Goal: Information Seeking & Learning: Learn about a topic

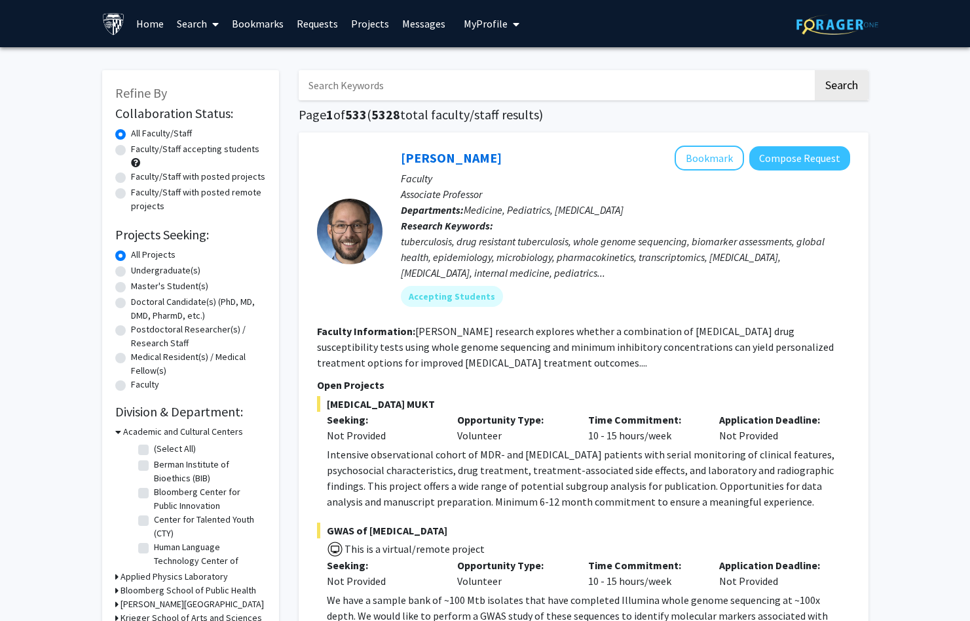
click at [183, 269] on label "Undergraduate(s)" at bounding box center [165, 270] width 69 height 14
click at [140, 269] on input "Undergraduate(s)" at bounding box center [135, 267] width 9 height 9
radio input "true"
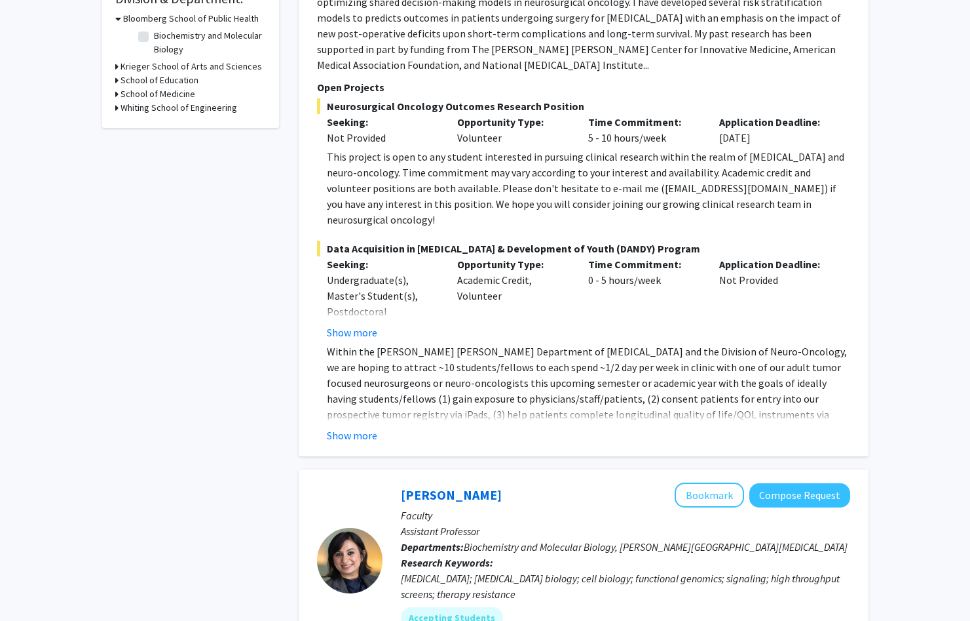
scroll to position [414, 0]
click at [372, 426] on button "Show more" at bounding box center [352, 434] width 50 height 16
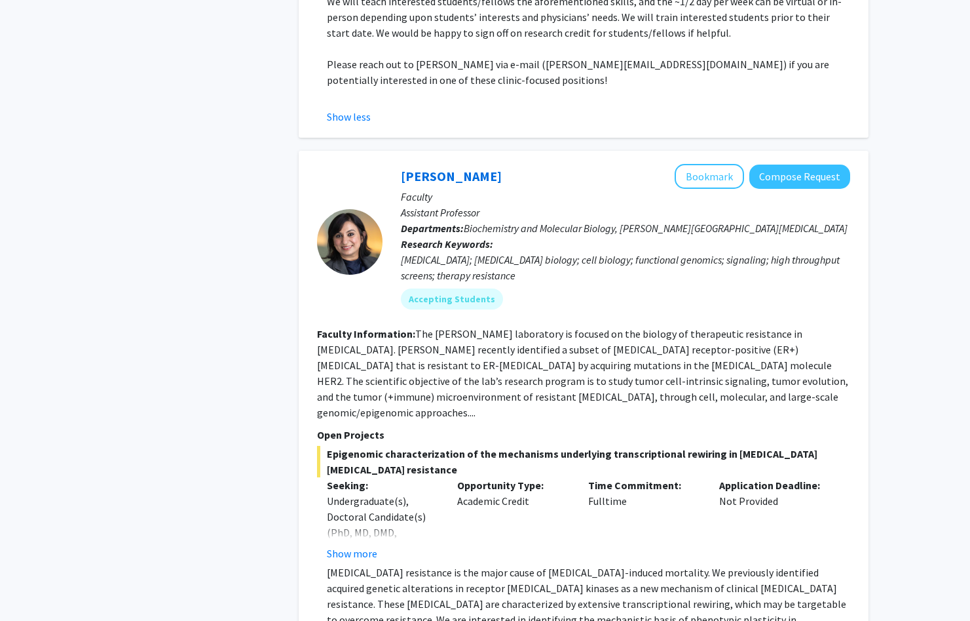
scroll to position [890, 0]
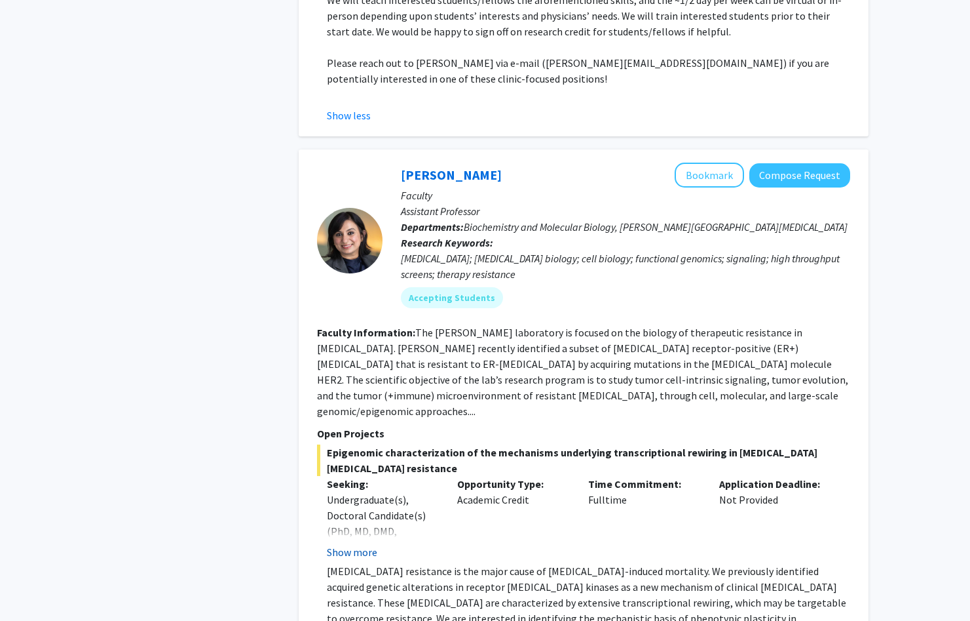
click at [361, 544] on button "Show more" at bounding box center [352, 552] width 50 height 16
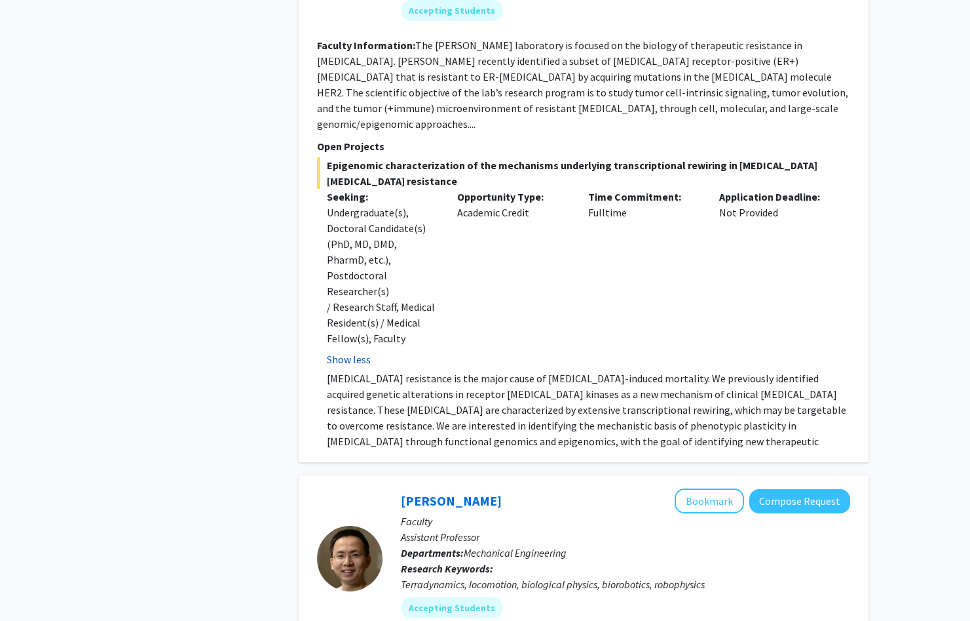
scroll to position [1180, 0]
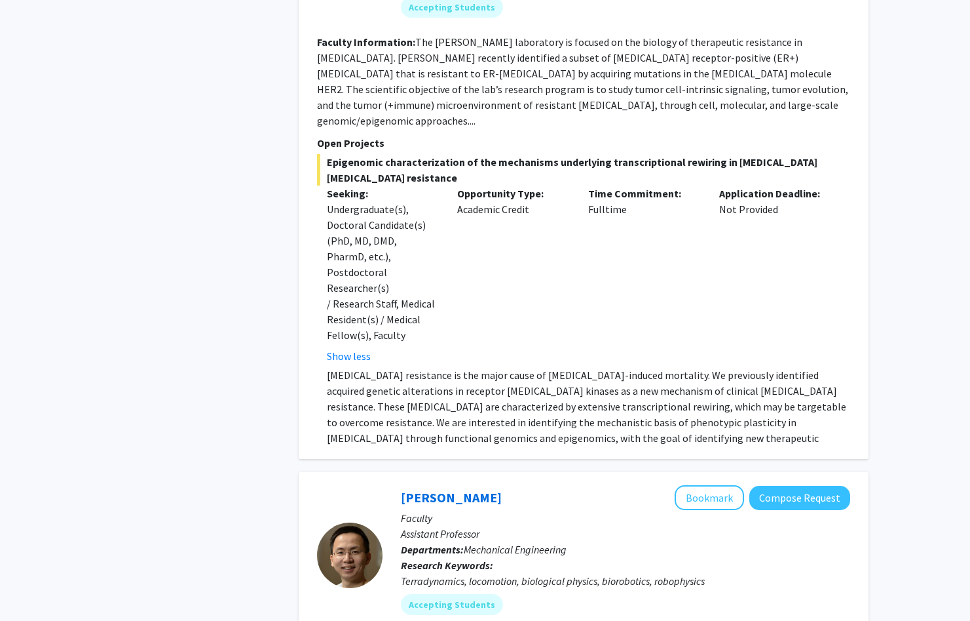
click at [619, 367] on p "[MEDICAL_DATA] resistance is the major cause of [MEDICAL_DATA]-induced mortalit…" at bounding box center [589, 414] width 524 height 94
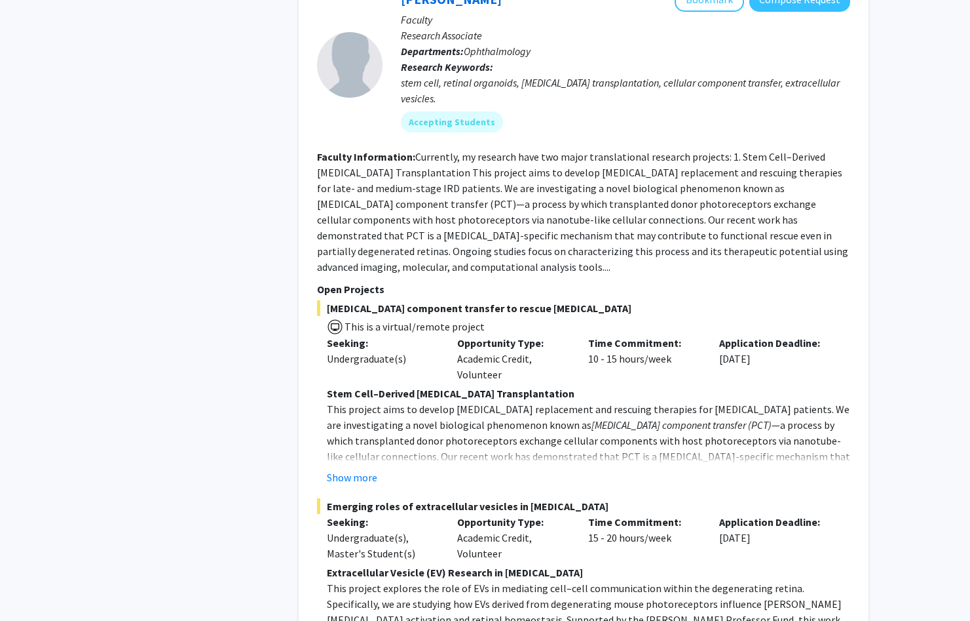
scroll to position [2147, 0]
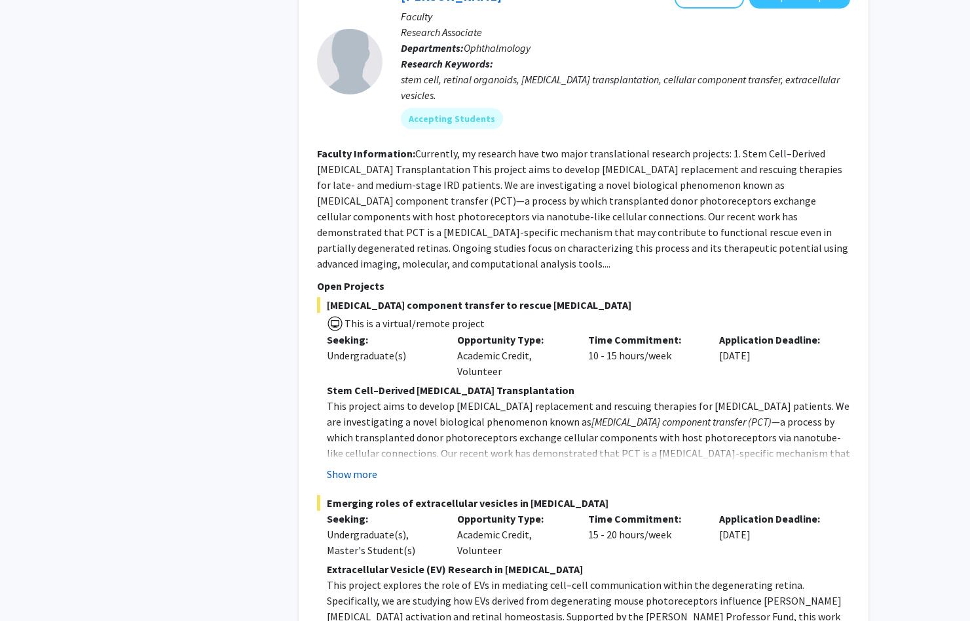
click at [372, 466] on button "Show more" at bounding box center [352, 474] width 50 height 16
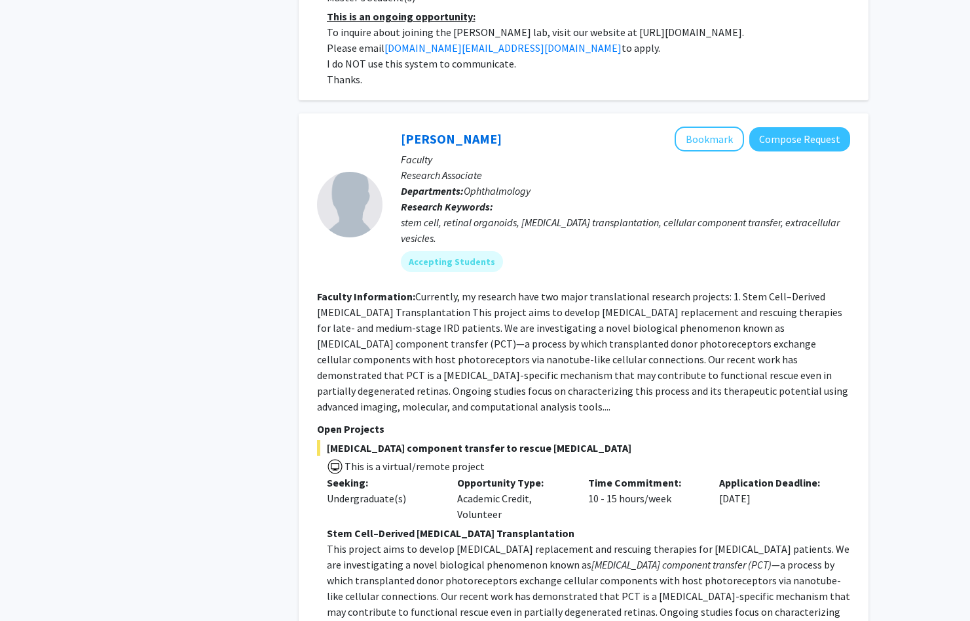
scroll to position [2005, 0]
click at [706, 126] on button "Bookmark" at bounding box center [709, 138] width 69 height 25
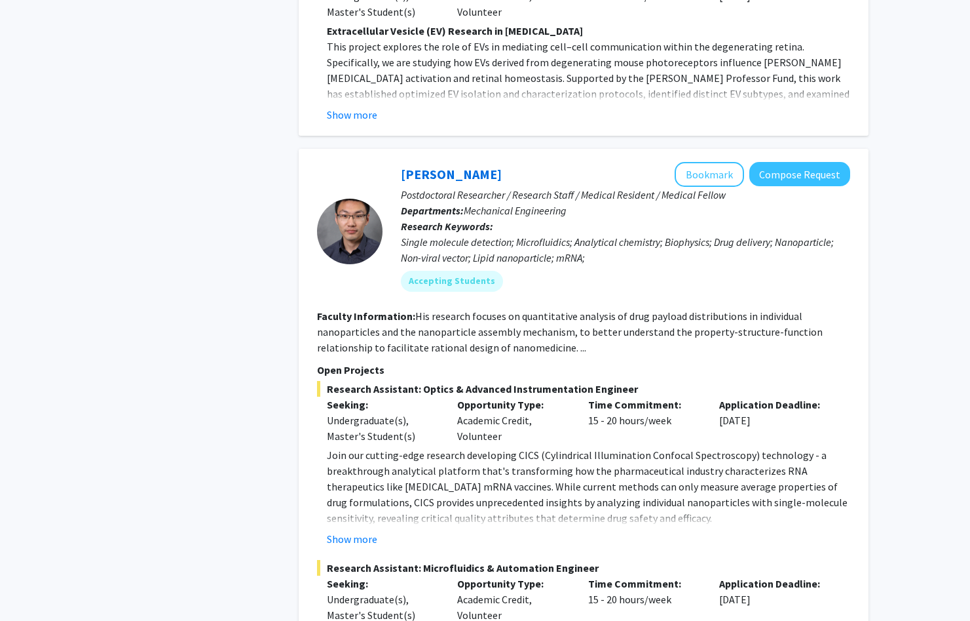
scroll to position [2828, 0]
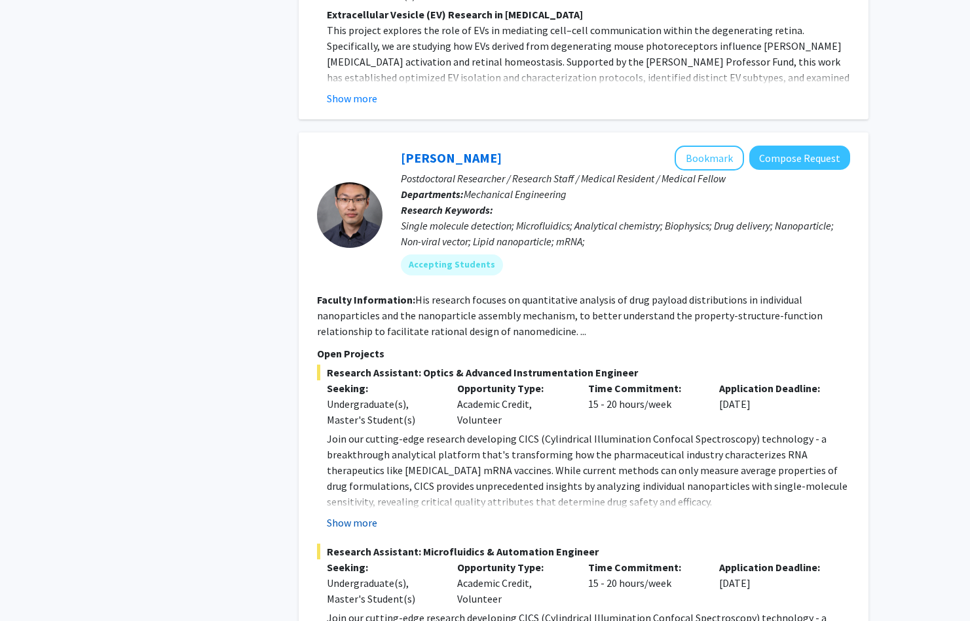
click at [352, 514] on button "Show more" at bounding box center [352, 522] width 50 height 16
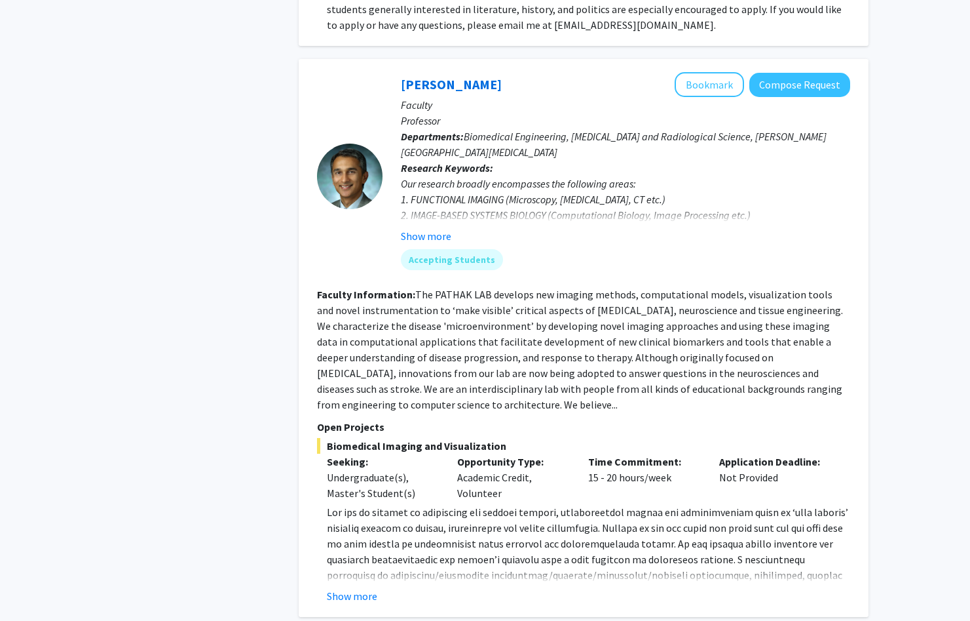
scroll to position [4679, 0]
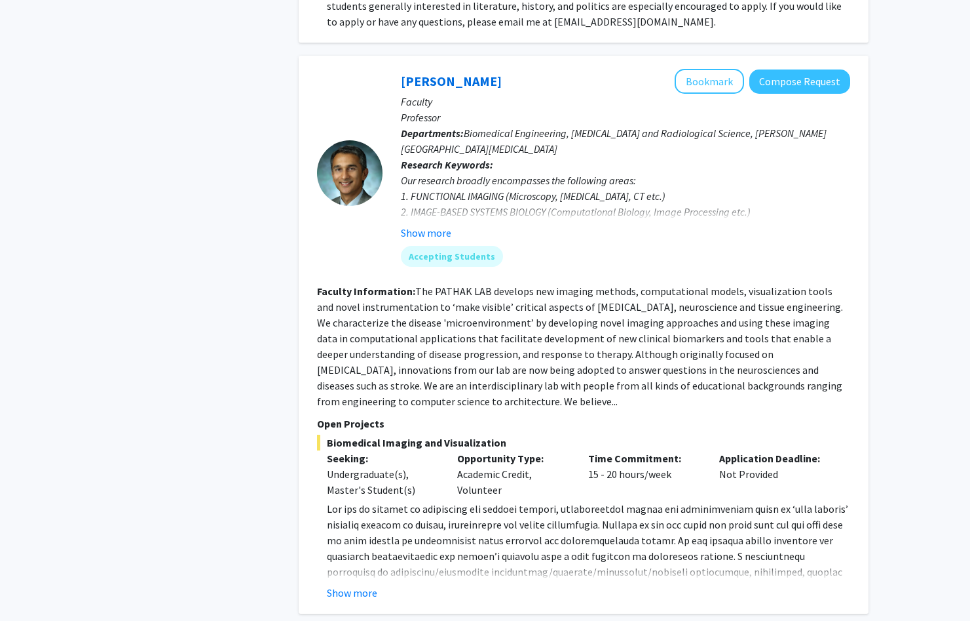
click at [332, 474] on div "[PERSON_NAME] Bookmark Compose Request Faculty Professor Departments: Biomedica…" at bounding box center [584, 335] width 570 height 558
click at [348, 585] on button "Show more" at bounding box center [352, 593] width 50 height 16
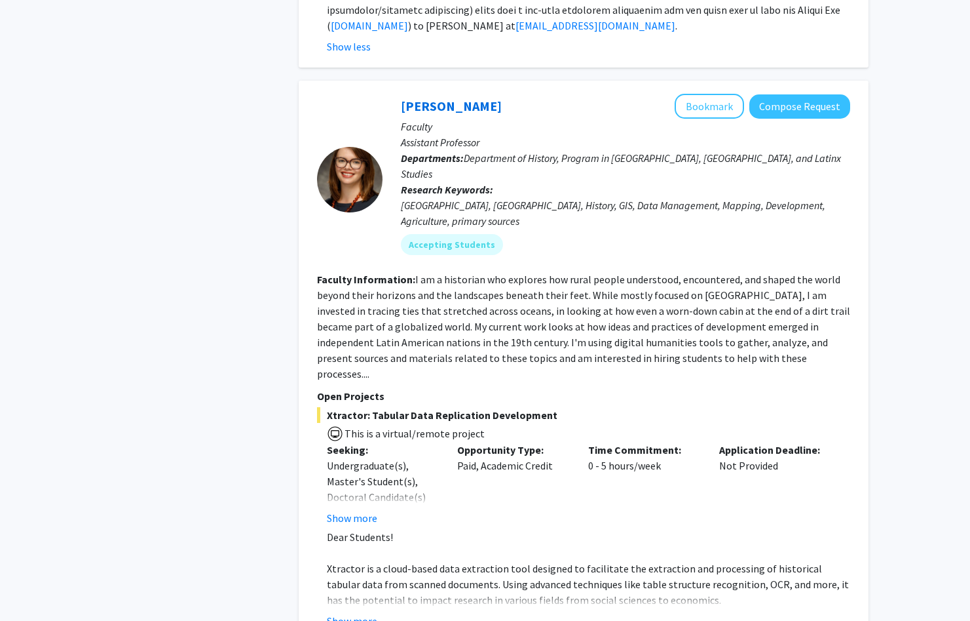
scroll to position [5304, 0]
click at [357, 612] on button "Show more" at bounding box center [352, 620] width 50 height 16
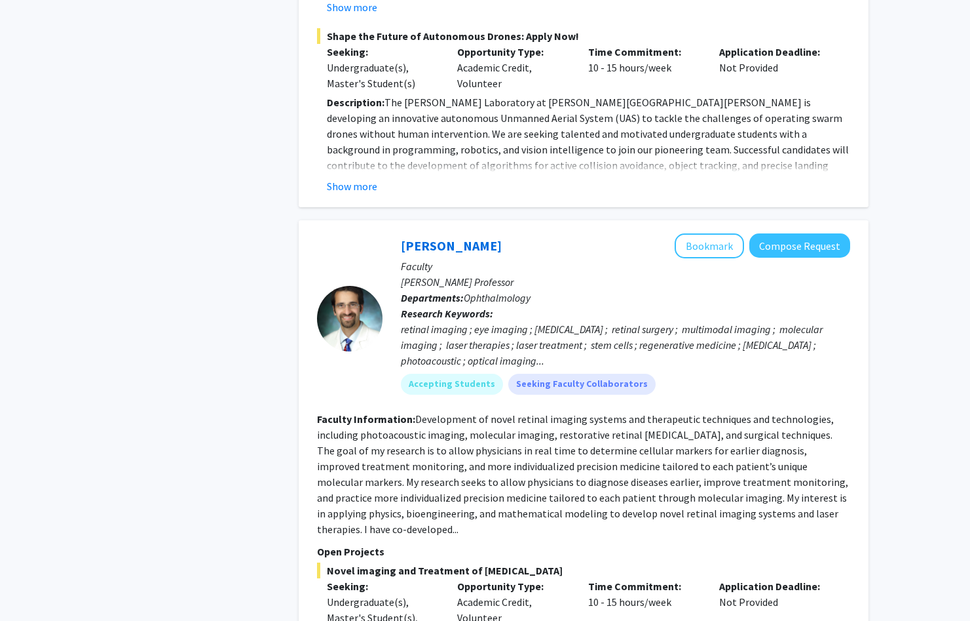
scroll to position [6831, 0]
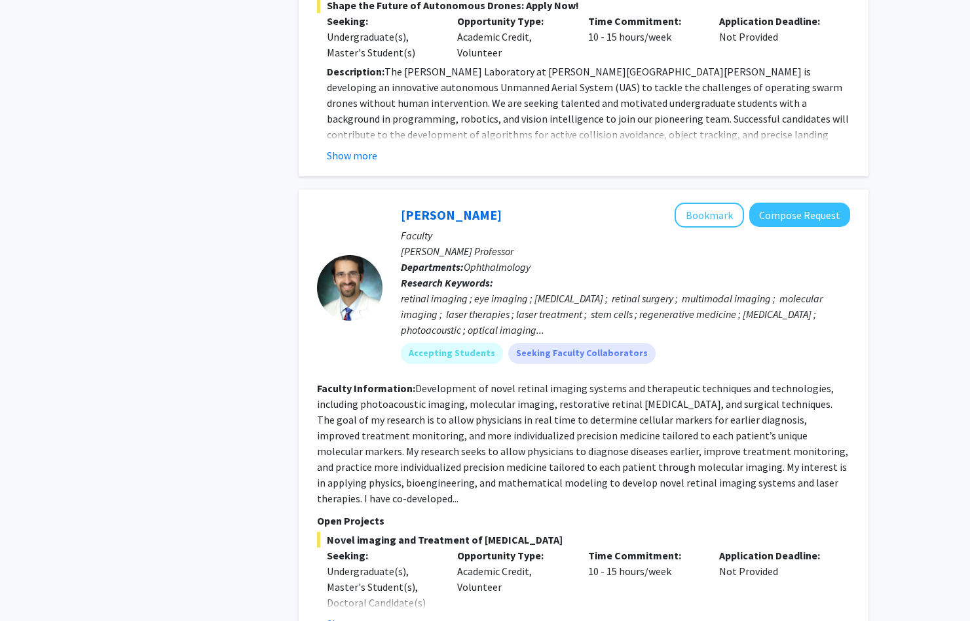
scroll to position [6846, 0]
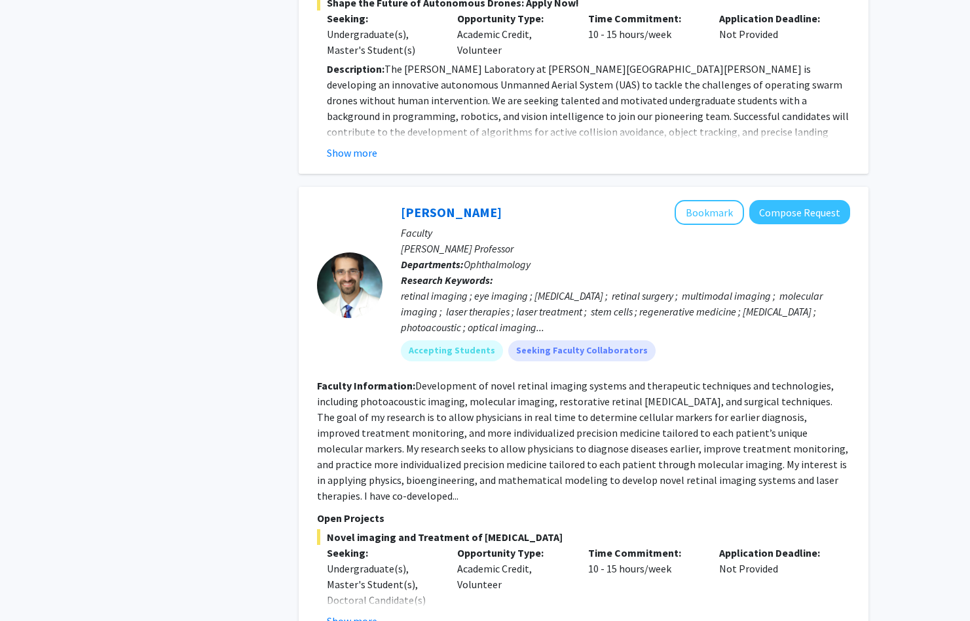
click at [381, 613] on div "Show more" at bounding box center [382, 621] width 111 height 16
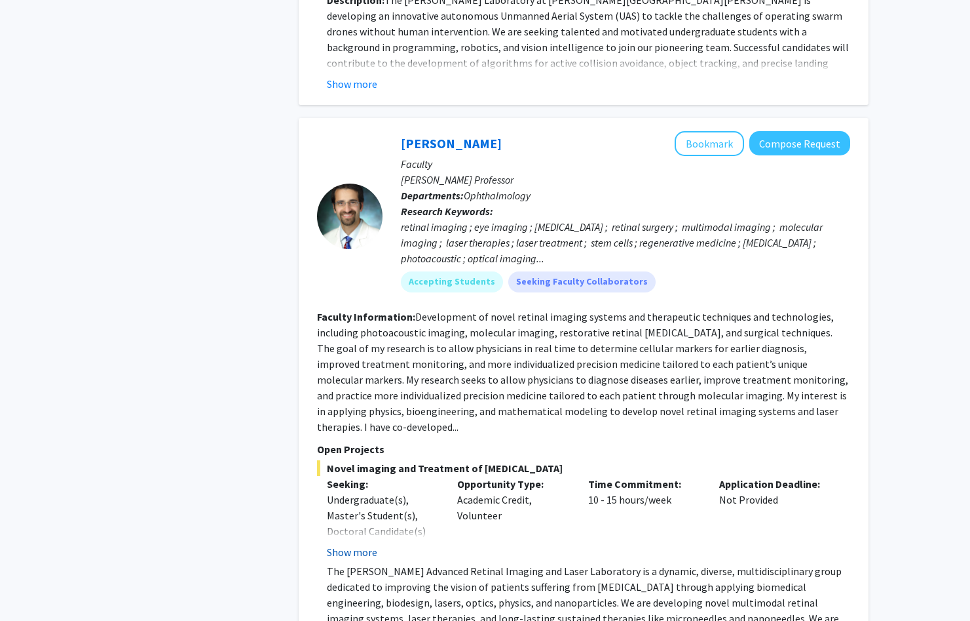
scroll to position [6957, 0]
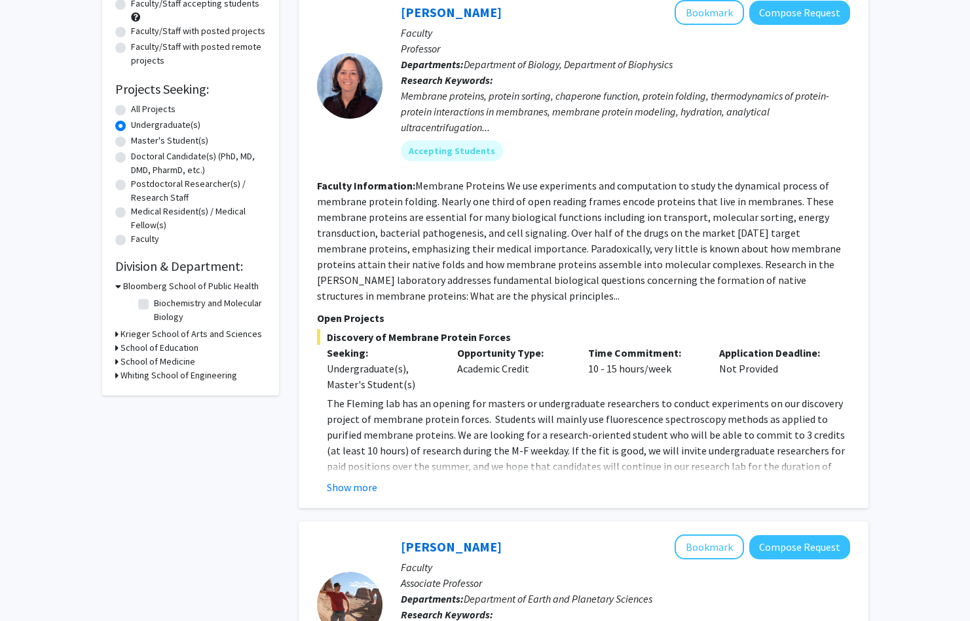
scroll to position [149, 0]
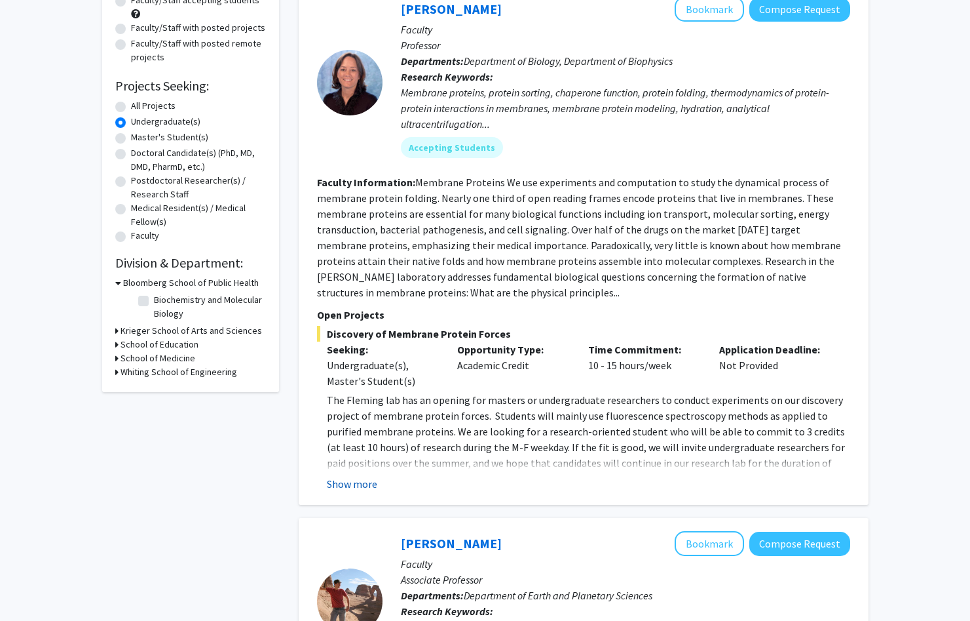
click at [357, 489] on button "Show more" at bounding box center [352, 484] width 50 height 16
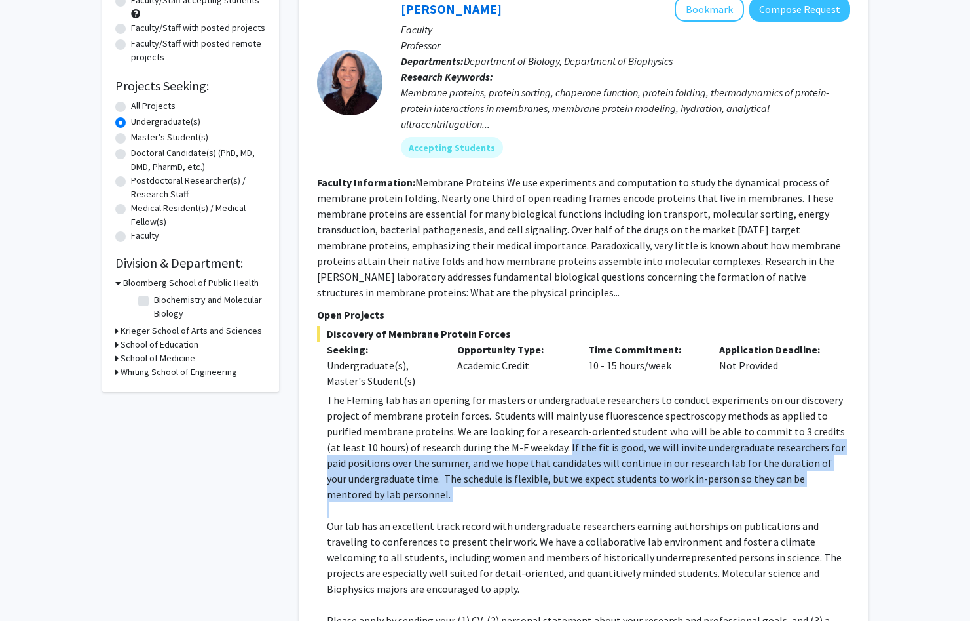
drag, startPoint x: 516, startPoint y: 448, endPoint x: 562, endPoint y: 490, distance: 63.1
click at [562, 490] on div "The [PERSON_NAME] lab has an opening for masters or undergraduate researchers t…" at bounding box center [589, 518] width 524 height 252
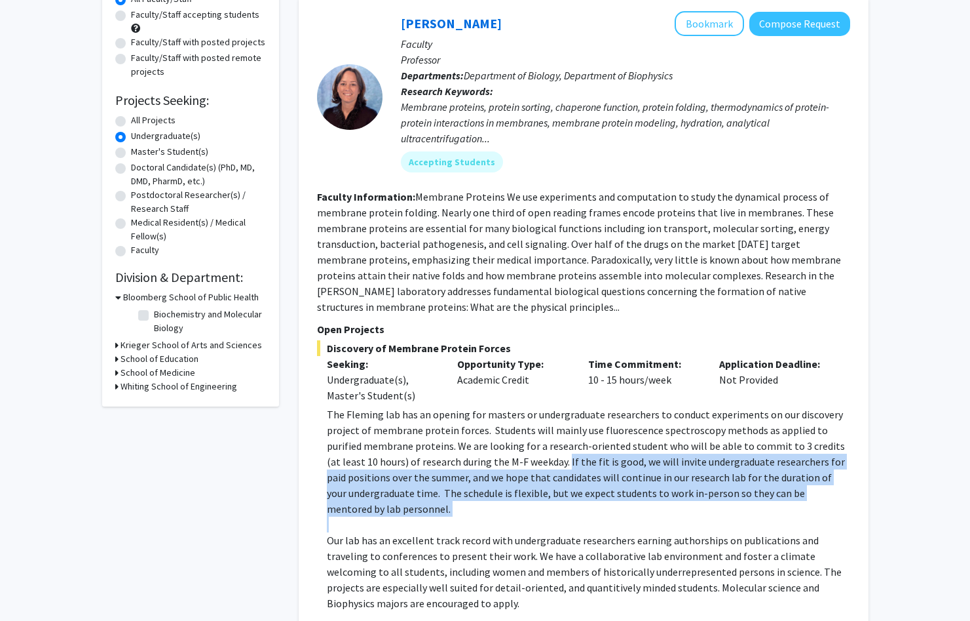
scroll to position [130, 0]
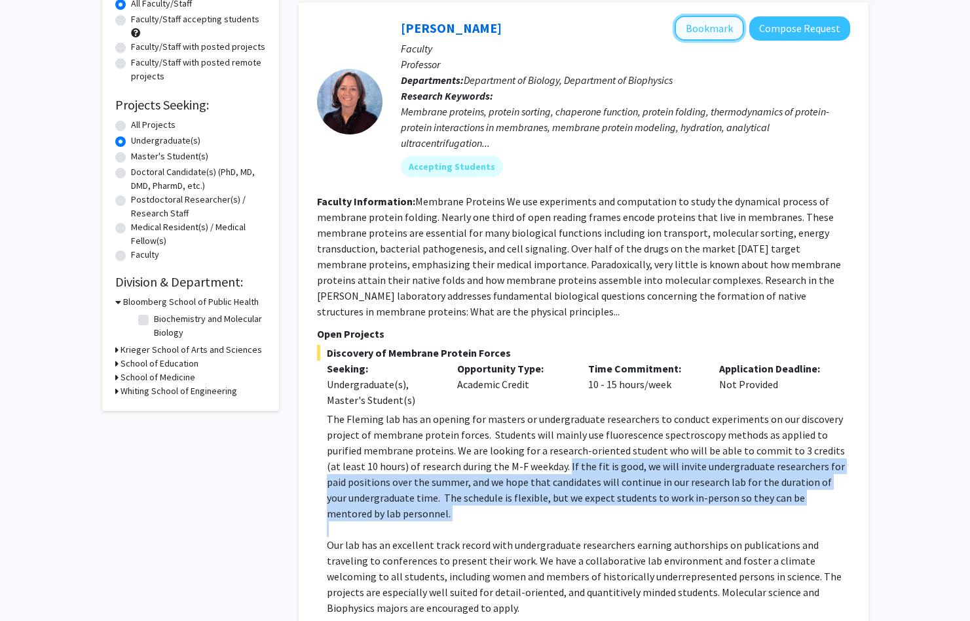
click at [699, 26] on button "Bookmark" at bounding box center [709, 28] width 69 height 25
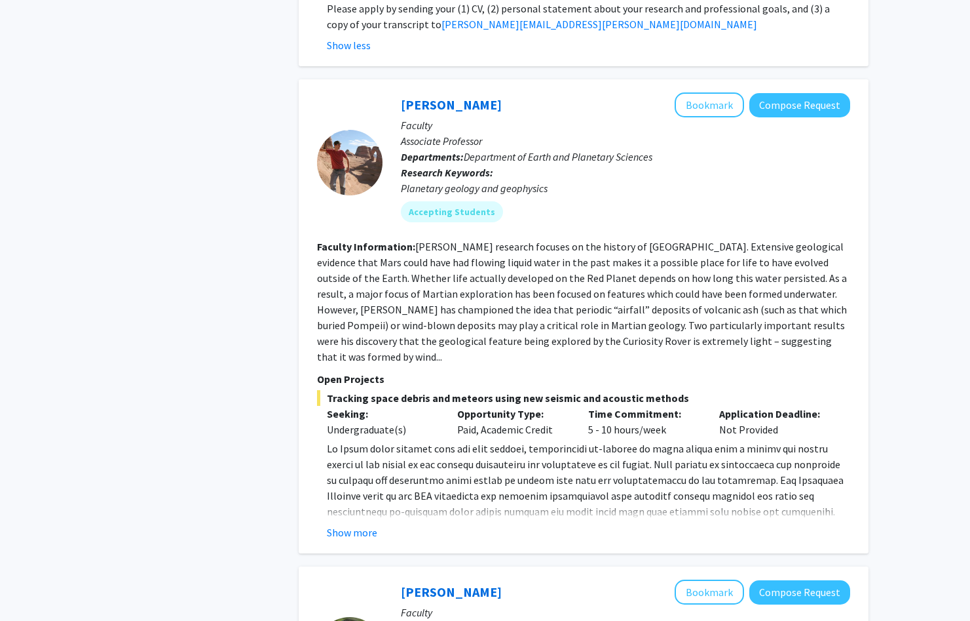
scroll to position [876, 0]
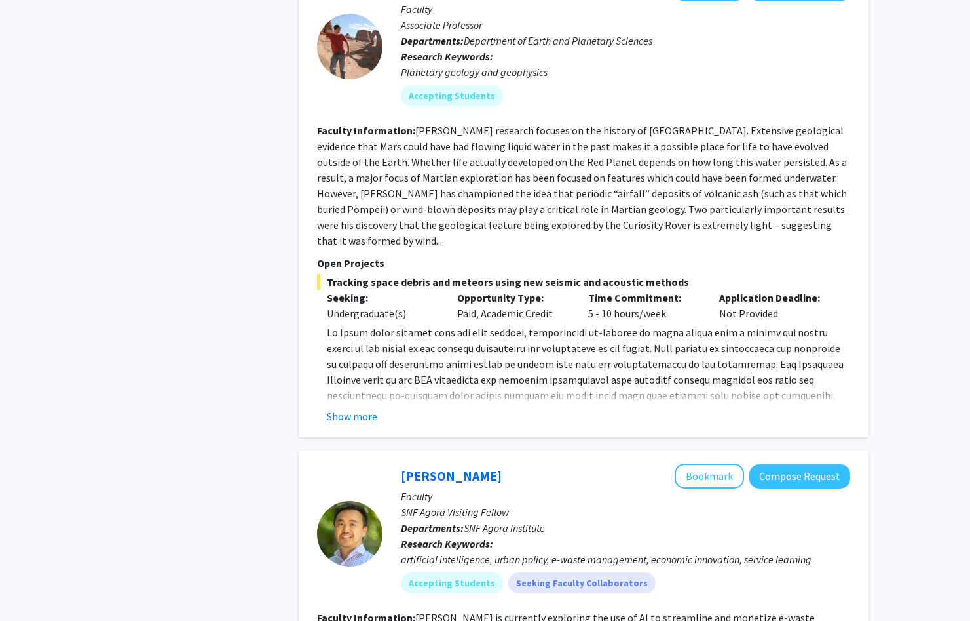
click at [358, 408] on button "Show more" at bounding box center [352, 416] width 50 height 16
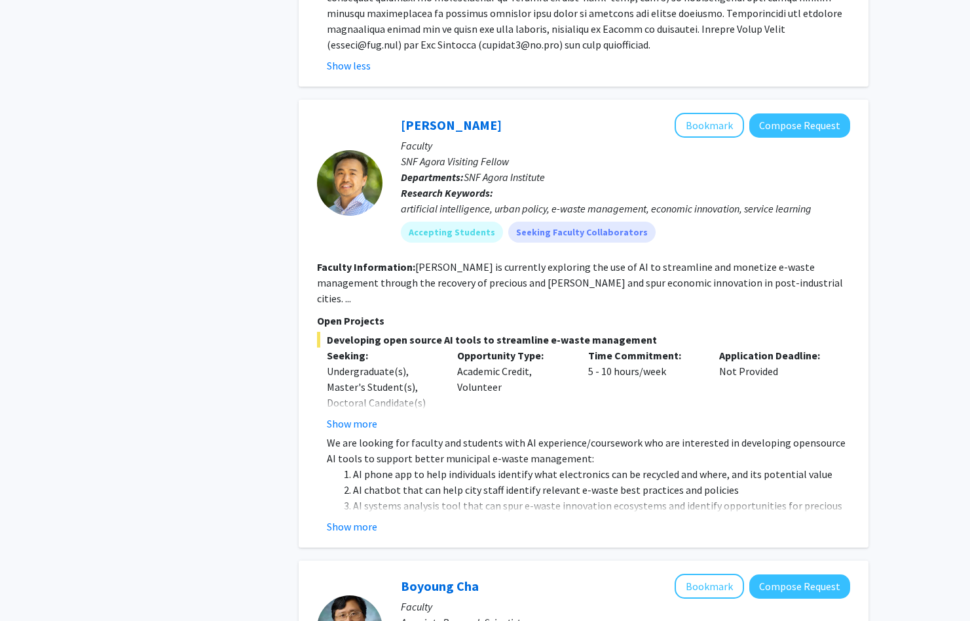
scroll to position [1340, 0]
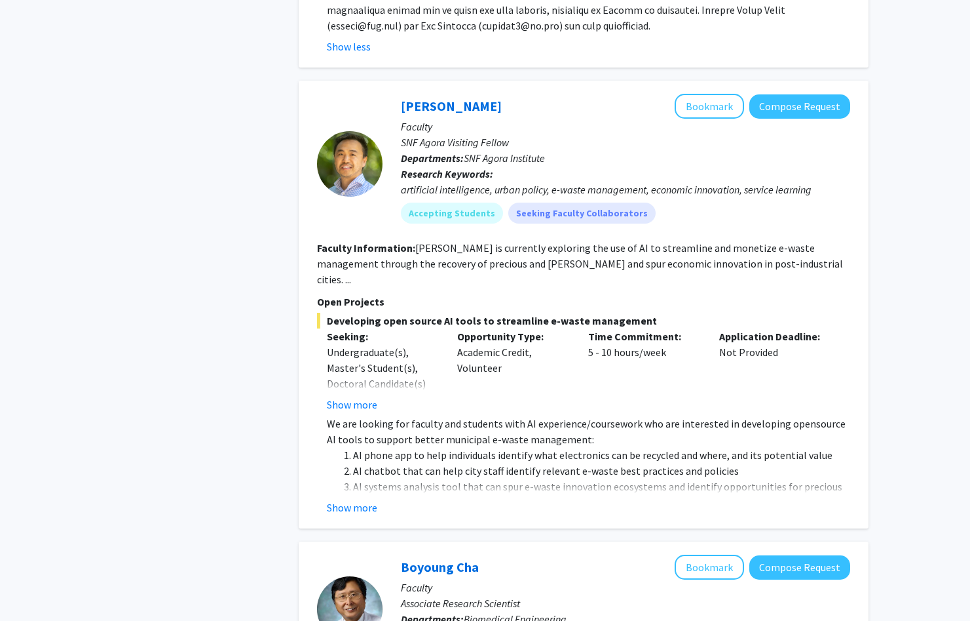
click at [352, 499] on button "Show more" at bounding box center [352, 507] width 50 height 16
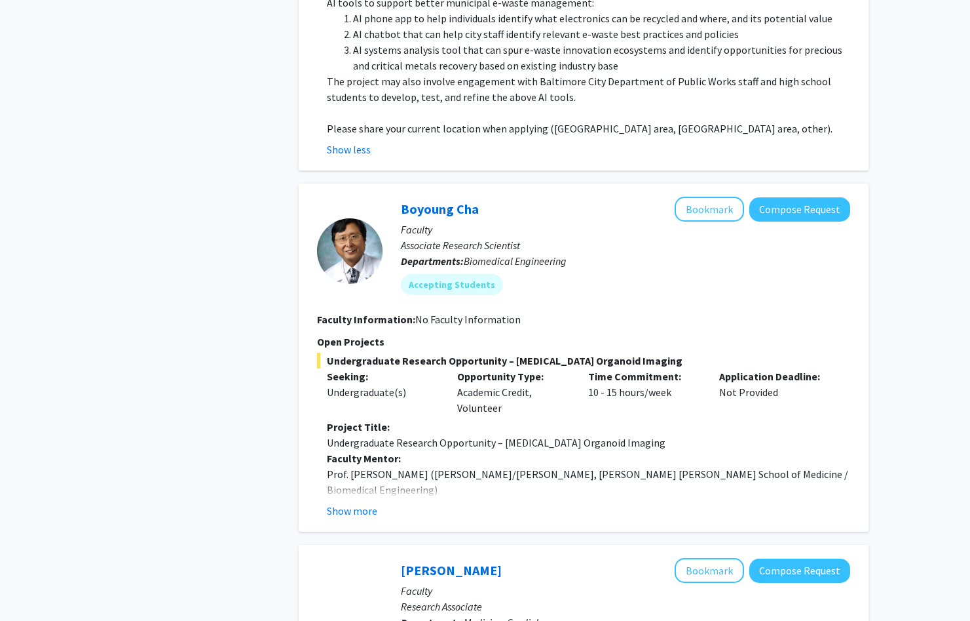
scroll to position [1788, 0]
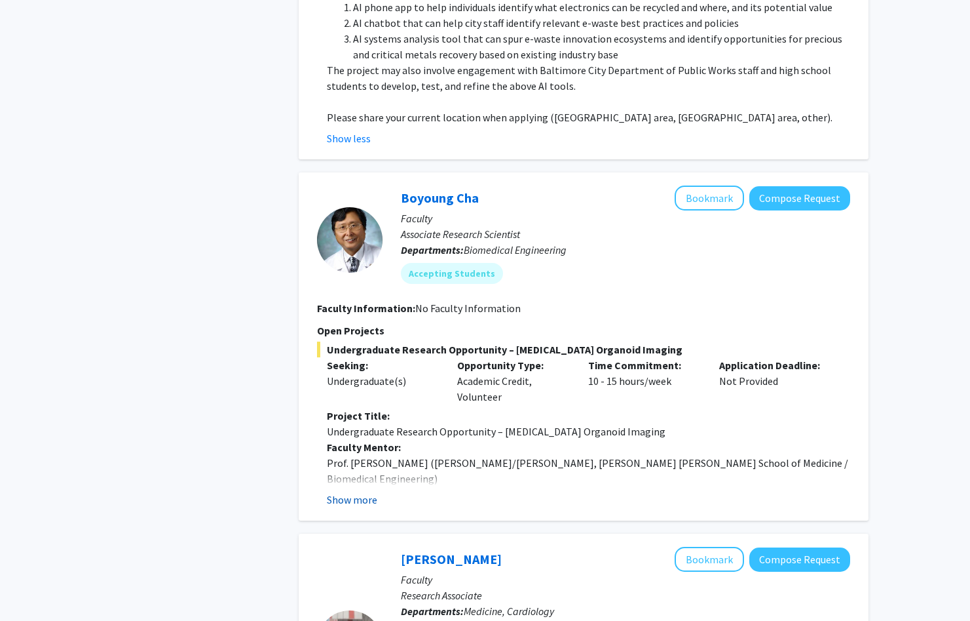
click at [353, 491] on button "Show more" at bounding box center [352, 499] width 50 height 16
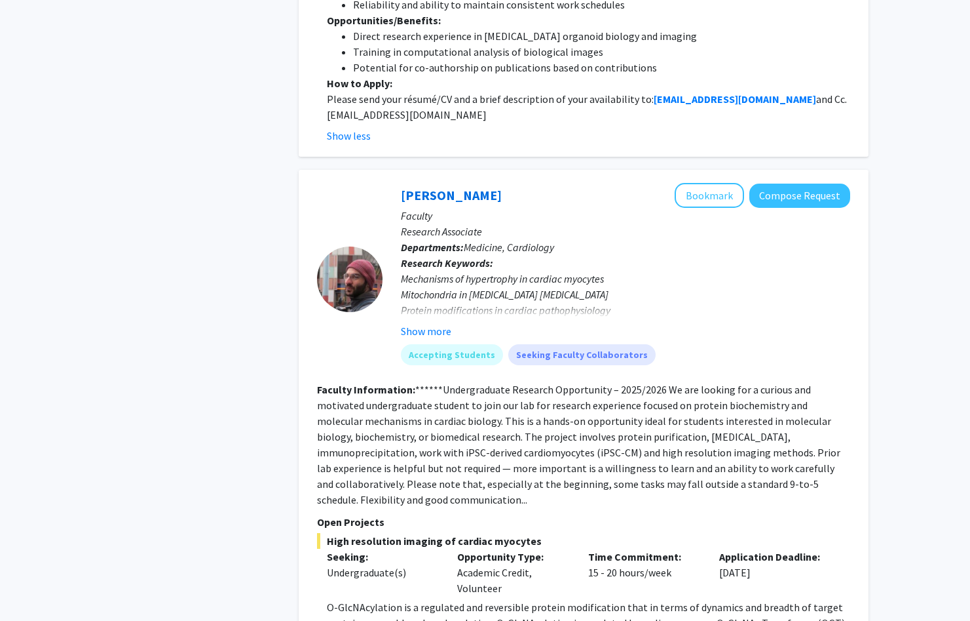
scroll to position [2577, 0]
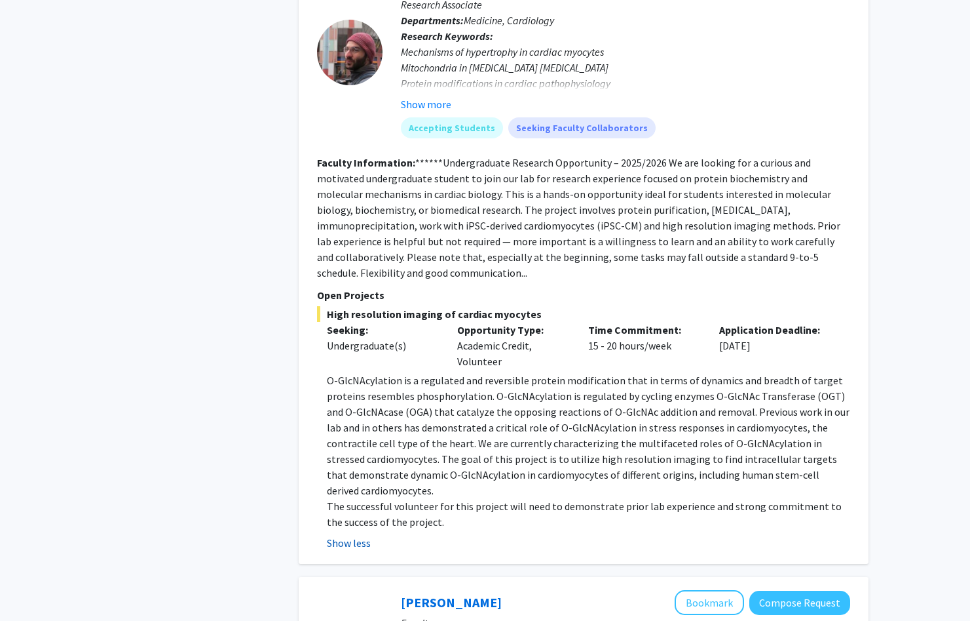
scroll to position [2805, 0]
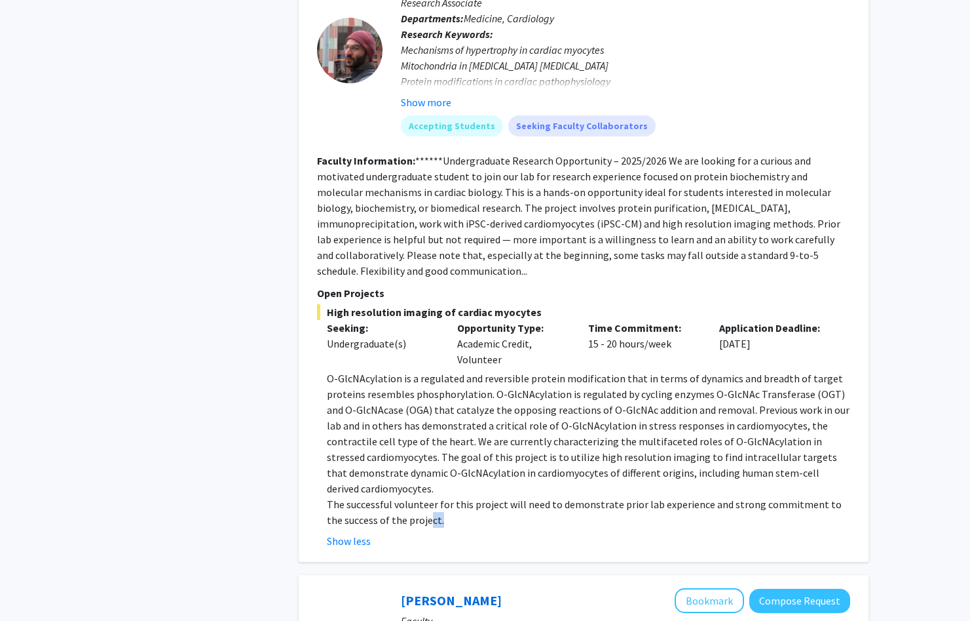
drag, startPoint x: 429, startPoint y: 398, endPoint x: 393, endPoint y: 393, distance: 36.4
click at [411, 496] on p "The successful volunteer for this project will need to demonstrate prior lab ex…" at bounding box center [589, 511] width 524 height 31
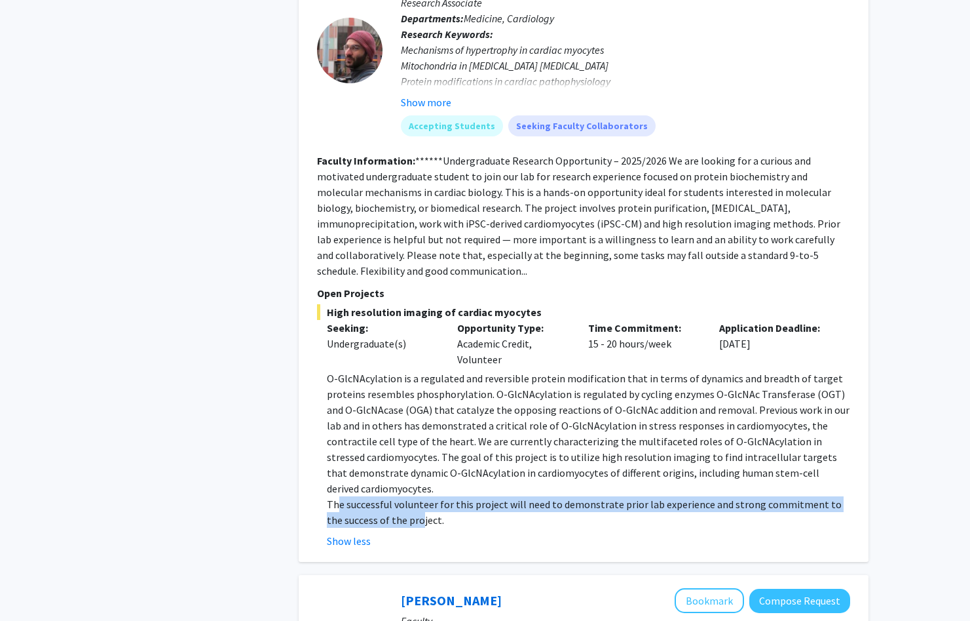
drag, startPoint x: 337, startPoint y: 375, endPoint x: 403, endPoint y: 391, distance: 68.2
click at [403, 496] on p "The successful volunteer for this project will need to demonstrate prior lab ex…" at bounding box center [589, 511] width 524 height 31
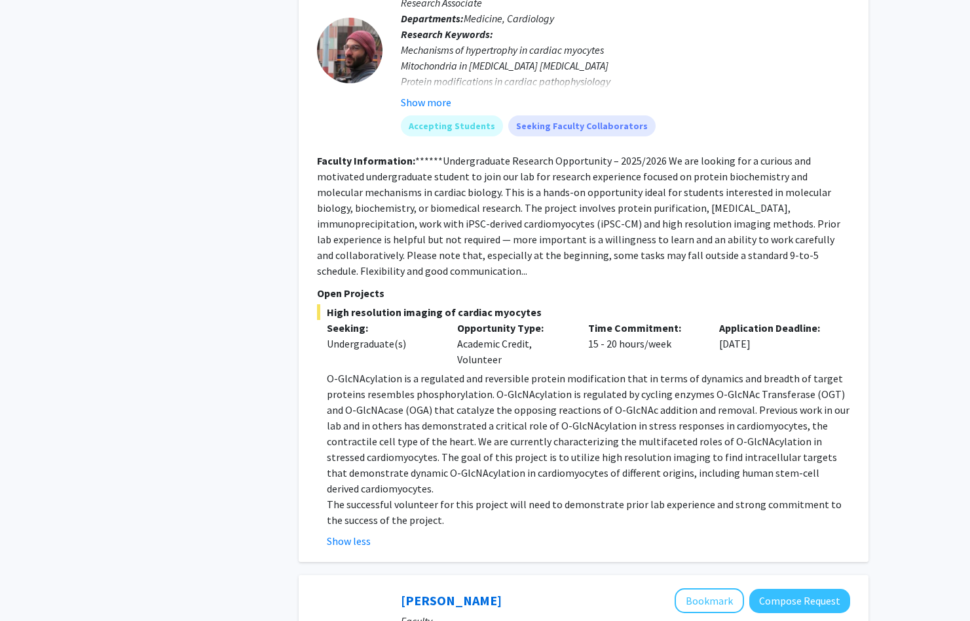
click at [398, 370] on p "O-GlcNAcylation is a regulated and reversible protein modification that in term…" at bounding box center [589, 433] width 524 height 126
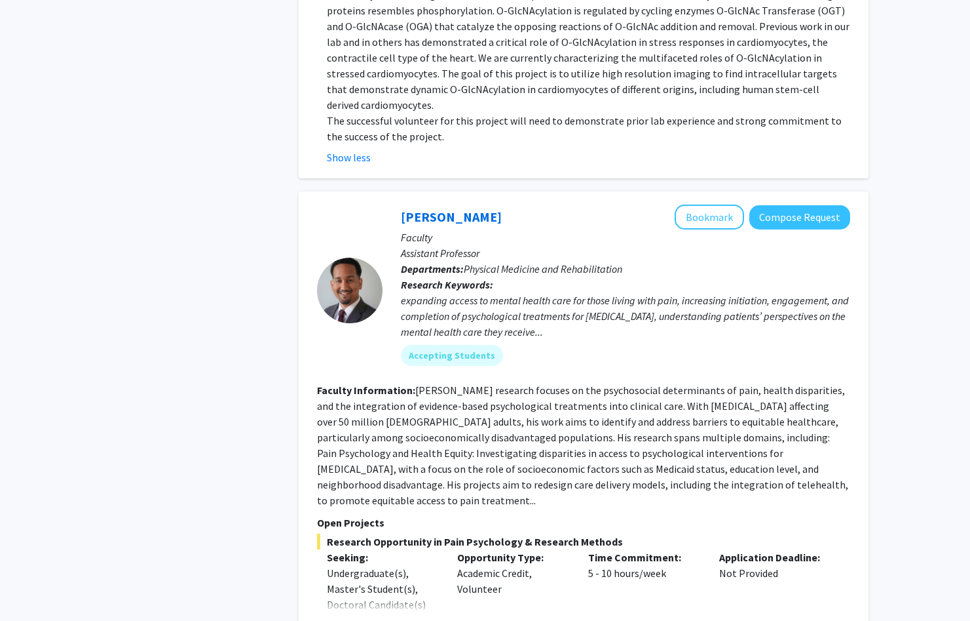
scroll to position [3191, 0]
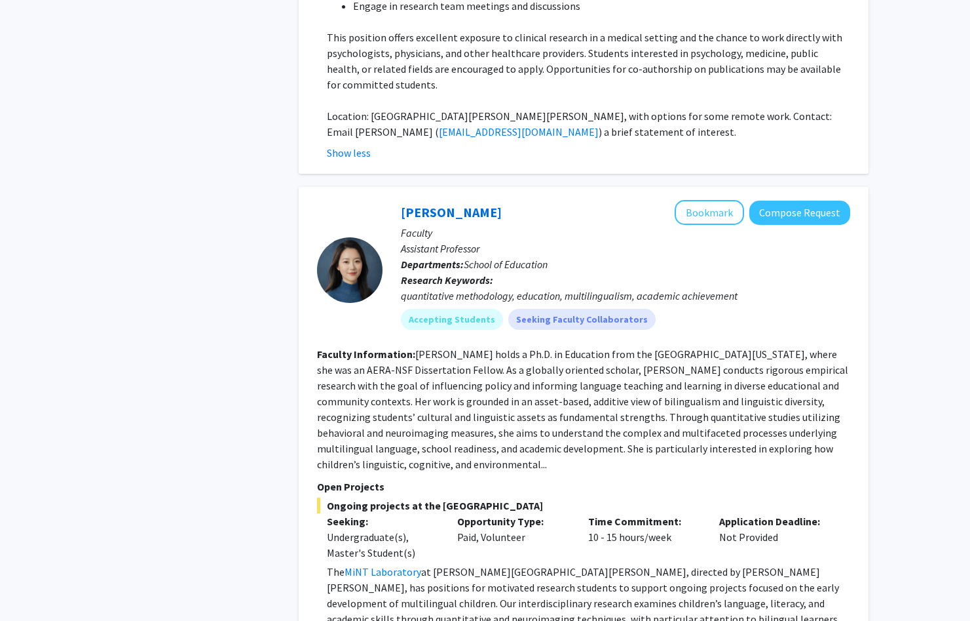
scroll to position [4002, 0]
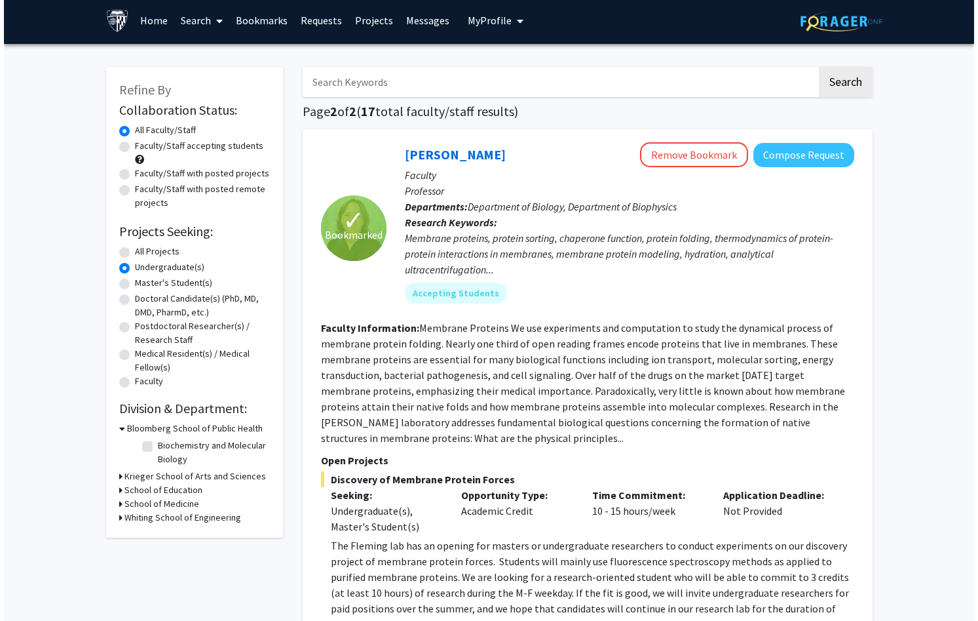
scroll to position [0, 0]
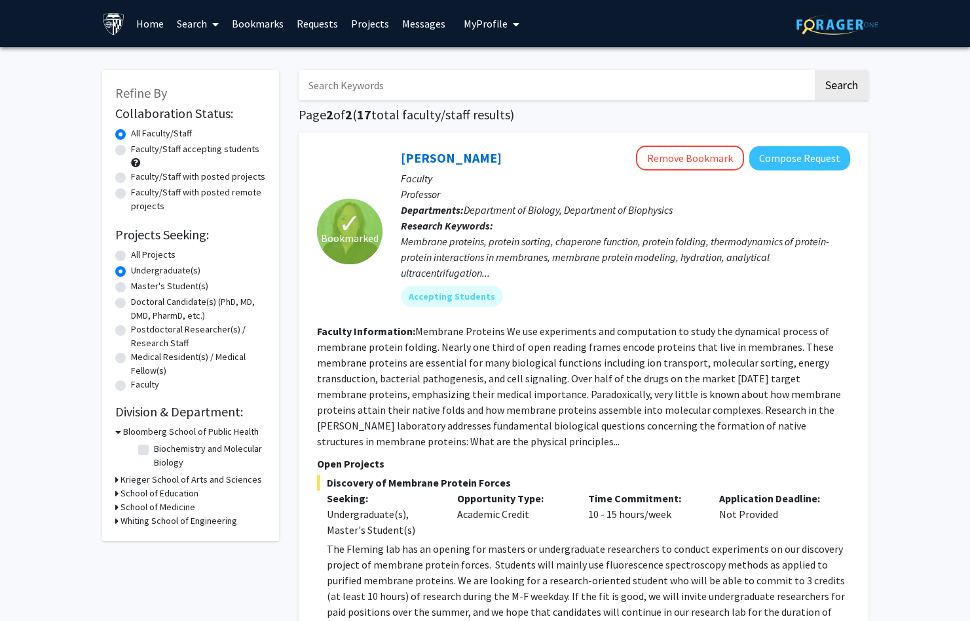
click at [251, 4] on link "Bookmarks" at bounding box center [257, 24] width 65 height 46
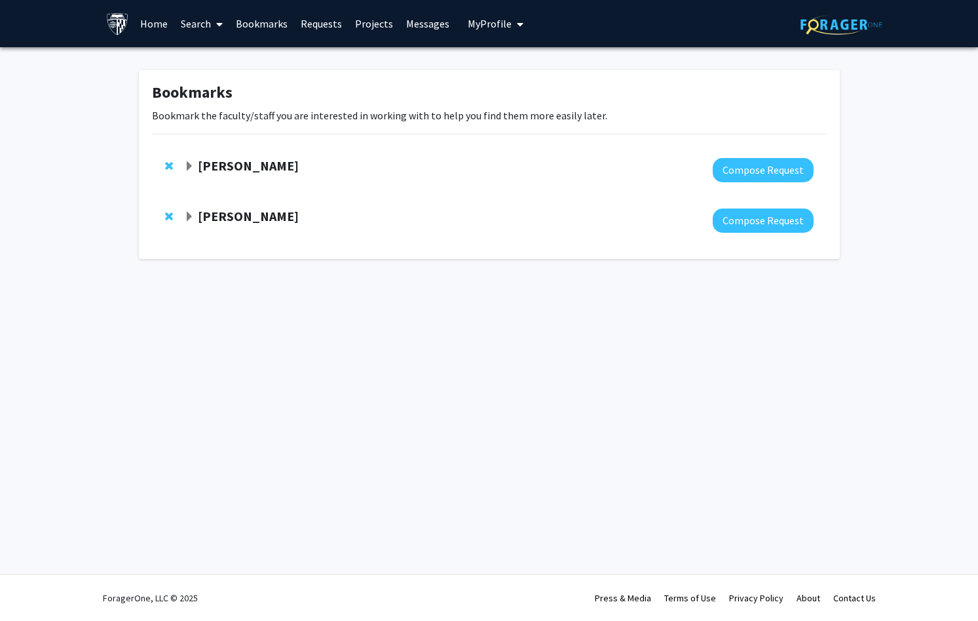
drag, startPoint x: 206, startPoint y: 105, endPoint x: 206, endPoint y: 96, distance: 9.2
click at [206, 105] on div "Bookmarks Bookmark the faculty/staff you are interested in working with to help…" at bounding box center [489, 164] width 701 height 189
